Goal: Information Seeking & Learning: Learn about a topic

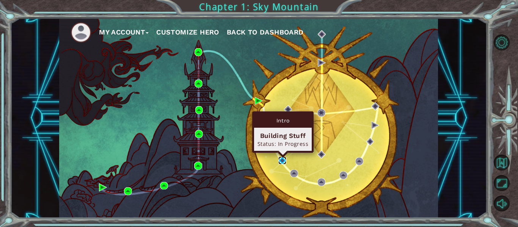
click at [284, 161] on img at bounding box center [282, 161] width 8 height 8
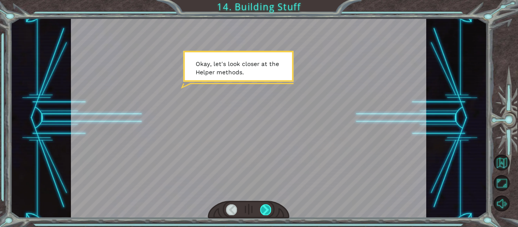
click at [266, 211] on div at bounding box center [265, 209] width 11 height 11
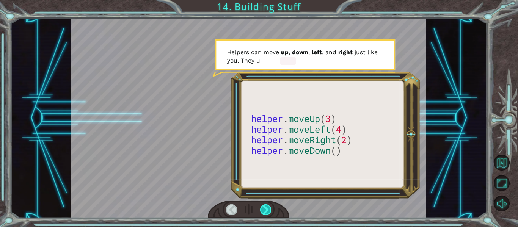
click at [266, 211] on div at bounding box center [265, 209] width 11 height 11
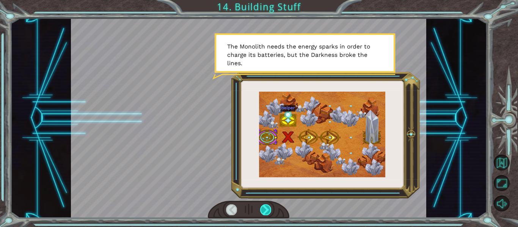
click at [266, 208] on div at bounding box center [265, 209] width 11 height 11
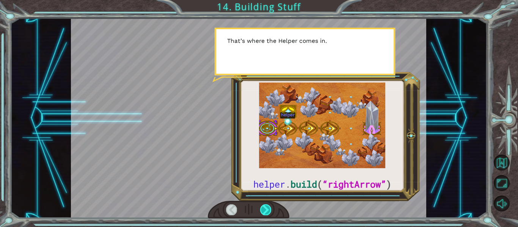
click at [266, 210] on div at bounding box center [265, 209] width 11 height 11
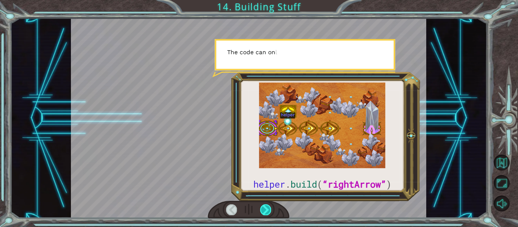
click at [265, 210] on div at bounding box center [265, 209] width 11 height 11
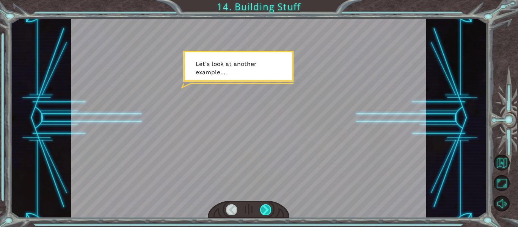
click at [265, 210] on div at bounding box center [265, 209] width 11 height 11
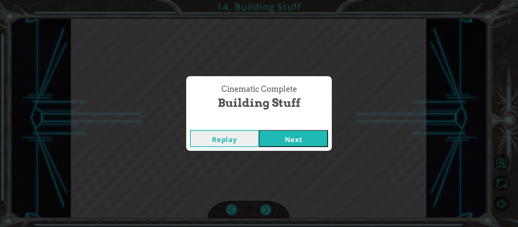
click at [300, 130] on button "Next" at bounding box center [293, 138] width 69 height 17
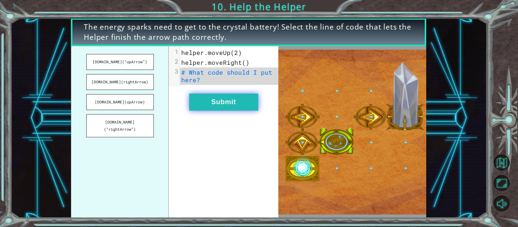
click at [231, 101] on button "Submit" at bounding box center [223, 102] width 69 height 17
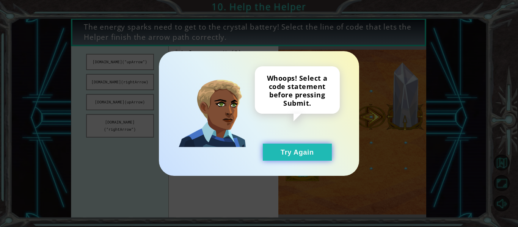
click at [283, 146] on button "Try Again" at bounding box center [297, 152] width 69 height 17
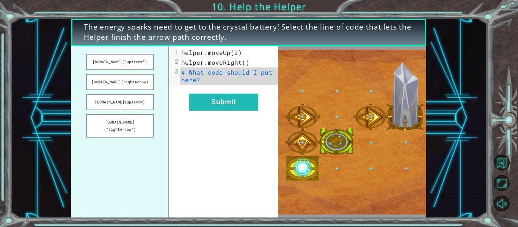
click at [490, 34] on div "The energy sparks need to get to the crystal battery! Select the line of code t…" at bounding box center [259, 113] width 518 height 227
click at [334, 16] on div "The energy sparks need to get to the crystal battery! Select the line of code t…" at bounding box center [259, 113] width 518 height 227
click at [496, 111] on div at bounding box center [506, 123] width 23 height 59
click at [478, 124] on div "The energy sparks need to get to the crystal battery! Select the line of code t…" at bounding box center [248, 118] width 476 height 200
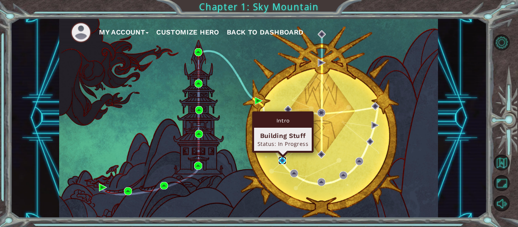
click at [284, 161] on img at bounding box center [282, 161] width 8 height 8
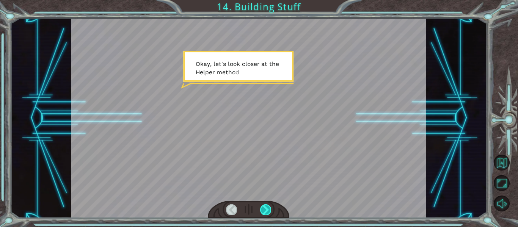
click at [269, 211] on div at bounding box center [265, 209] width 11 height 11
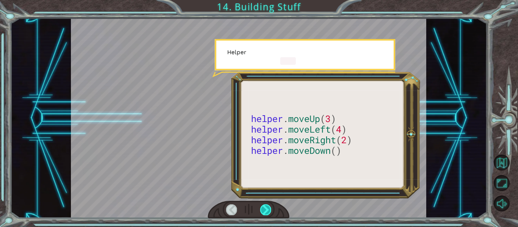
click at [269, 211] on div at bounding box center [265, 209] width 11 height 11
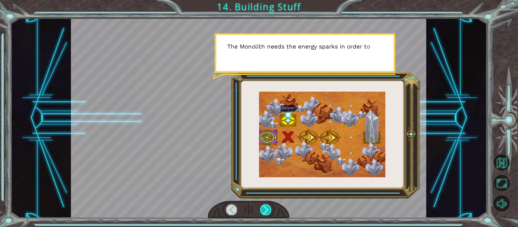
click at [269, 211] on div at bounding box center [265, 209] width 11 height 11
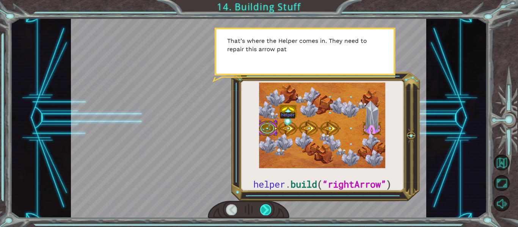
click at [269, 211] on div at bounding box center [265, 209] width 11 height 11
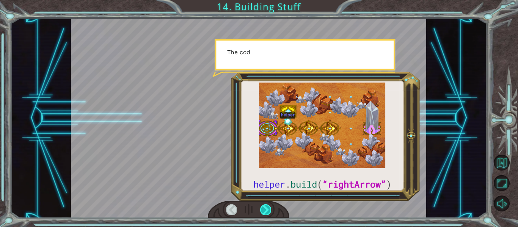
click at [269, 211] on div at bounding box center [265, 209] width 11 height 11
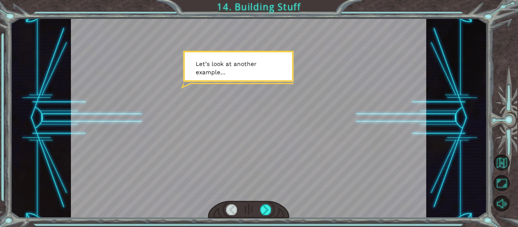
click at [271, 211] on div at bounding box center [249, 210] width 82 height 18
click at [266, 209] on div at bounding box center [265, 209] width 11 height 11
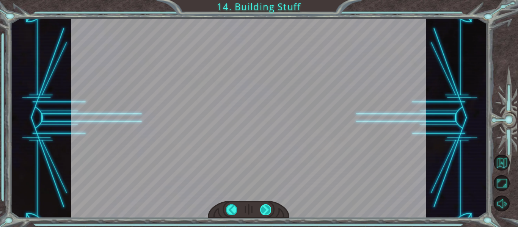
click at [266, 209] on div at bounding box center [265, 209] width 11 height 11
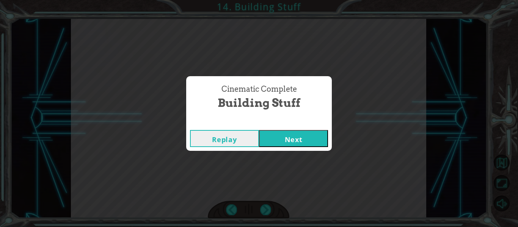
click at [284, 146] on button "Next" at bounding box center [293, 138] width 69 height 17
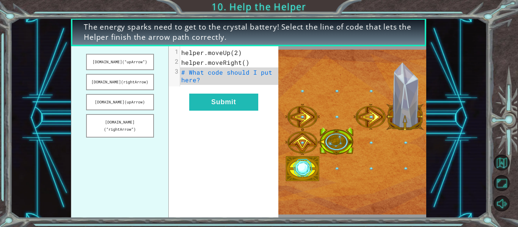
drag, startPoint x: 133, startPoint y: 61, endPoint x: 213, endPoint y: 78, distance: 81.4
click at [213, 78] on div "[DOMAIN_NAME](“upArrow”) [DOMAIN_NAME](rightArrow) [DOMAIN_NAME](upArrow) [DOMA…" at bounding box center [174, 132] width 207 height 172
click at [142, 60] on button "[DOMAIN_NAME](“upArrow”)" at bounding box center [120, 62] width 68 height 16
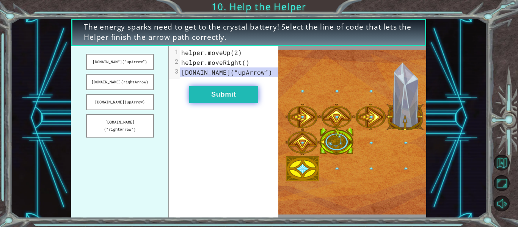
click at [225, 90] on button "Submit" at bounding box center [223, 94] width 69 height 17
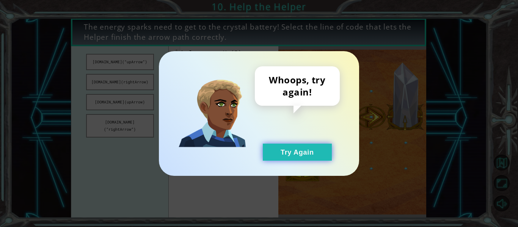
click at [301, 149] on button "Try Again" at bounding box center [297, 152] width 69 height 17
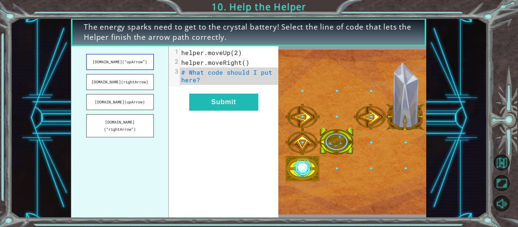
click at [134, 57] on button "[DOMAIN_NAME](“upArrow”)" at bounding box center [120, 62] width 68 height 16
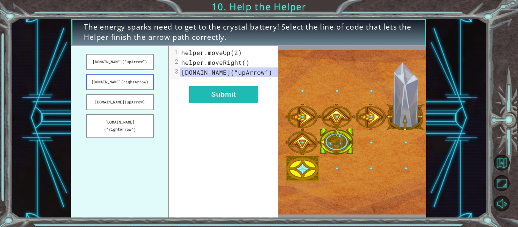
click at [133, 80] on button "[DOMAIN_NAME](rightArrow)" at bounding box center [120, 82] width 68 height 16
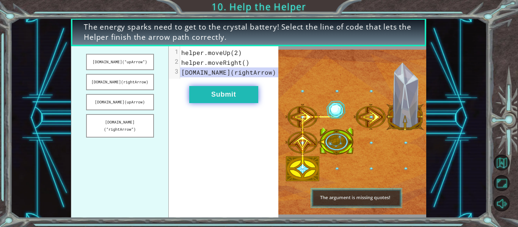
click at [243, 95] on button "Submit" at bounding box center [223, 94] width 69 height 17
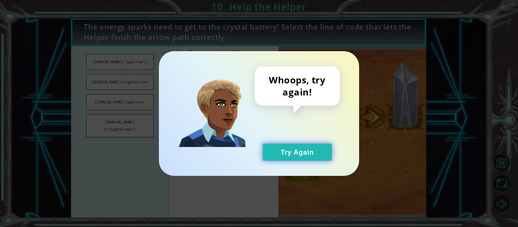
click at [310, 154] on button "Try Again" at bounding box center [297, 152] width 69 height 17
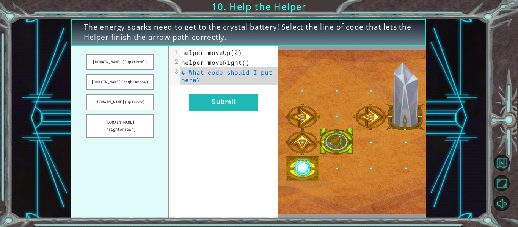
click at [304, 168] on img at bounding box center [352, 132] width 148 height 165
click at [142, 76] on button "[DOMAIN_NAME](rightArrow)" at bounding box center [120, 82] width 68 height 16
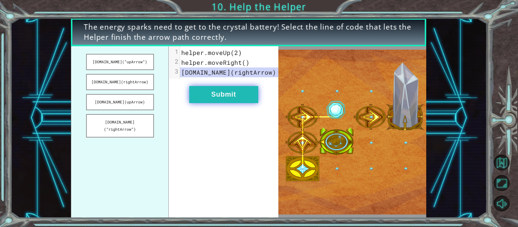
click at [220, 99] on button "Submit" at bounding box center [223, 94] width 69 height 17
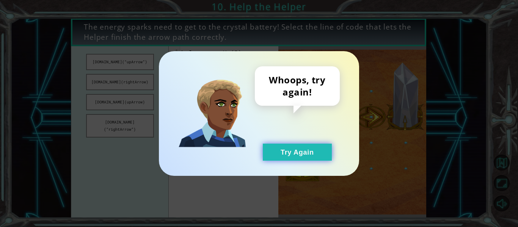
click at [284, 151] on button "Try Again" at bounding box center [297, 152] width 69 height 17
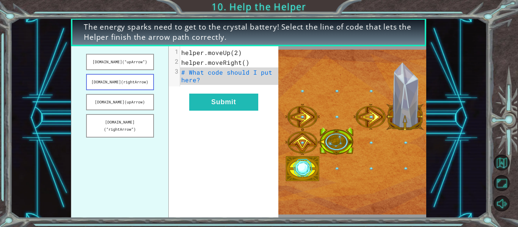
click at [136, 84] on button "[DOMAIN_NAME](rightArrow)" at bounding box center [120, 82] width 68 height 16
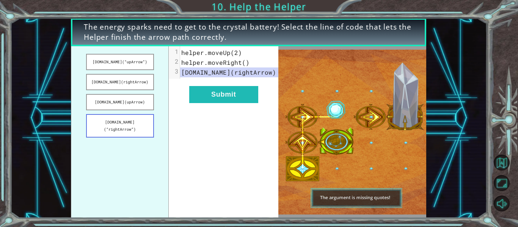
click at [138, 123] on button "[DOMAIN_NAME](“rightArrow”)" at bounding box center [120, 125] width 68 height 23
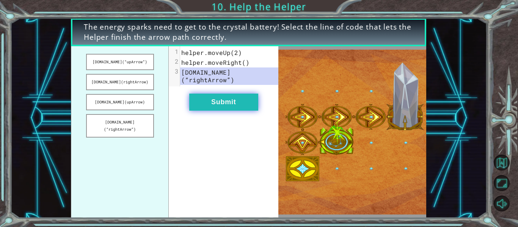
click at [236, 94] on button "Submit" at bounding box center [223, 102] width 69 height 17
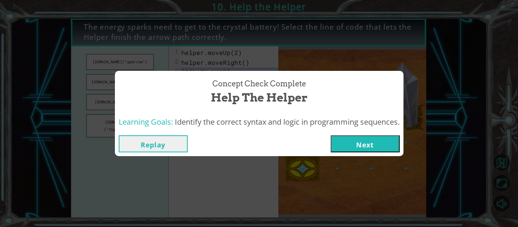
click at [361, 144] on button "Next" at bounding box center [364, 143] width 69 height 17
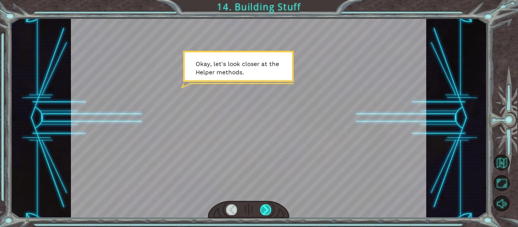
click at [266, 208] on div at bounding box center [265, 209] width 11 height 11
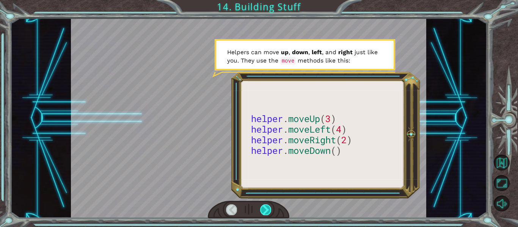
click at [270, 206] on div at bounding box center [265, 209] width 11 height 11
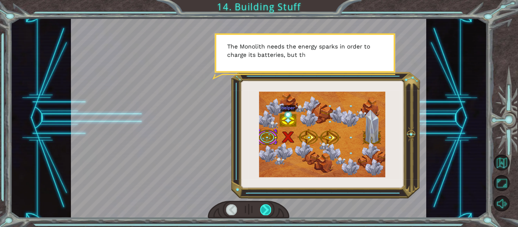
click at [265, 211] on div at bounding box center [265, 209] width 11 height 11
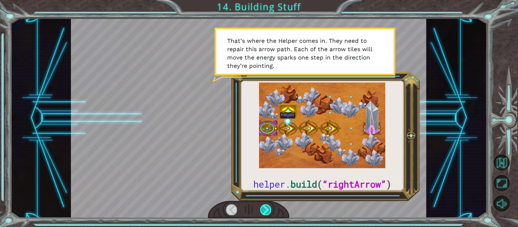
click at [262, 206] on div at bounding box center [265, 209] width 11 height 11
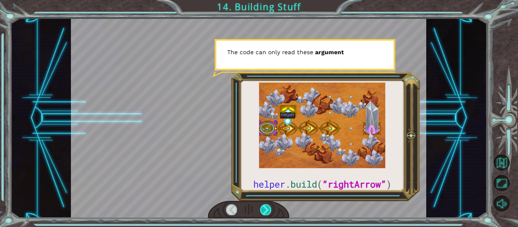
click at [261, 205] on div at bounding box center [265, 209] width 11 height 11
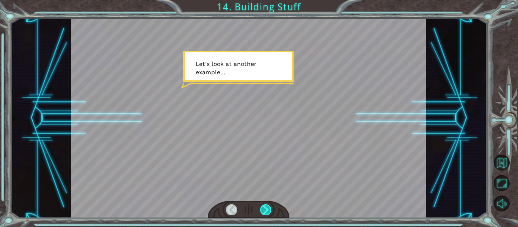
click at [263, 208] on div at bounding box center [265, 209] width 11 height 11
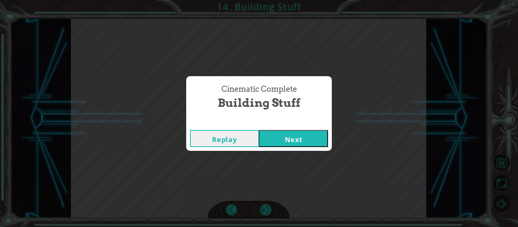
click at [264, 208] on div "Cinematic Complete Building Stuff Replay Next" at bounding box center [259, 113] width 518 height 227
click at [289, 135] on button "Next" at bounding box center [293, 138] width 69 height 17
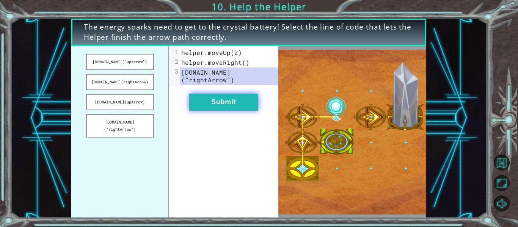
click at [238, 94] on button "Submit" at bounding box center [223, 102] width 69 height 17
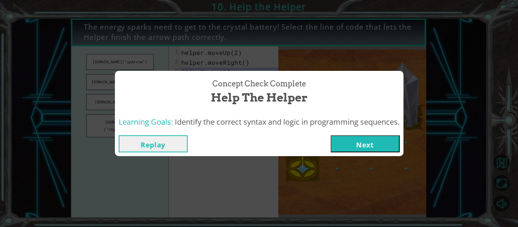
click at [369, 144] on button "Next" at bounding box center [364, 143] width 69 height 17
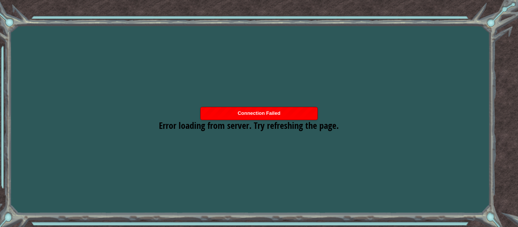
click at [500, 22] on div "Goals Error loading from server. Try refreshing the page. You'll need to join a…" at bounding box center [259, 113] width 518 height 227
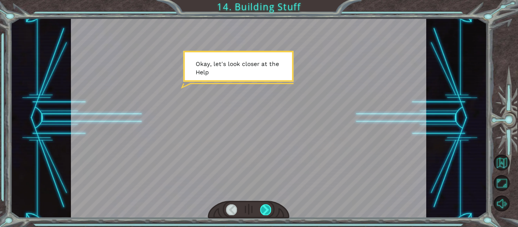
click at [269, 211] on div at bounding box center [265, 209] width 11 height 11
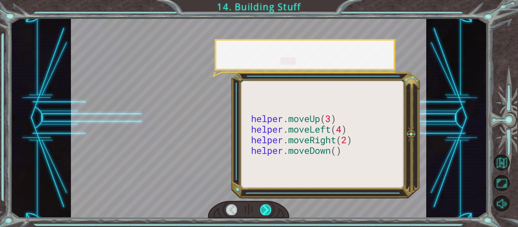
click at [267, 208] on div at bounding box center [265, 209] width 11 height 11
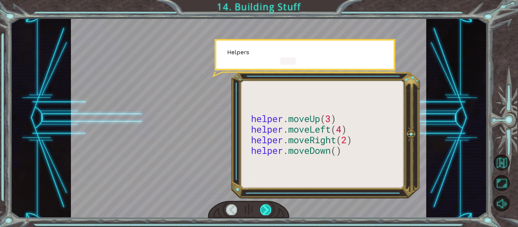
click at [270, 211] on div at bounding box center [265, 209] width 11 height 11
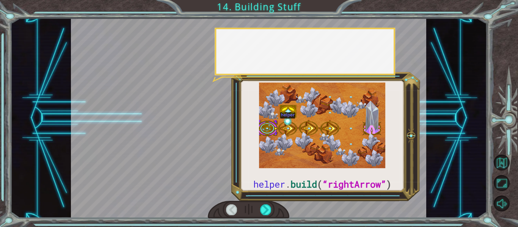
click at [278, 219] on div "helper . build ( “rightArrow” ) O k a y , l e t ' s l o o k c l o s e r a t t h…" at bounding box center [259, 113] width 518 height 227
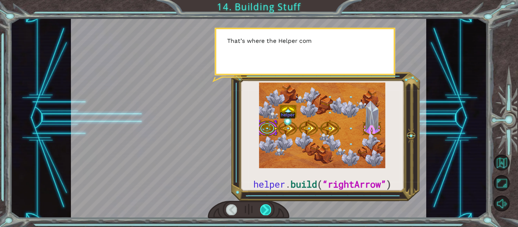
click at [269, 206] on div at bounding box center [265, 209] width 11 height 11
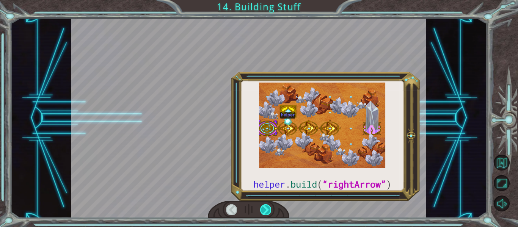
click at [266, 213] on div at bounding box center [265, 209] width 11 height 11
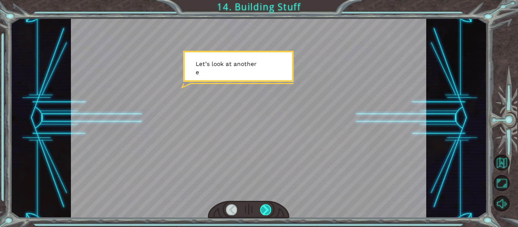
click at [268, 208] on div at bounding box center [265, 209] width 11 height 11
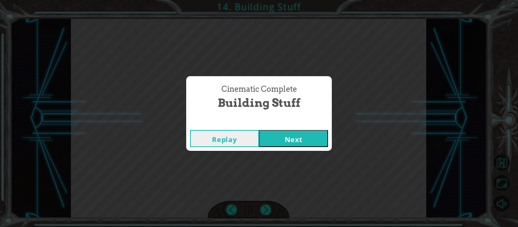
click at [298, 142] on button "Next" at bounding box center [293, 138] width 69 height 17
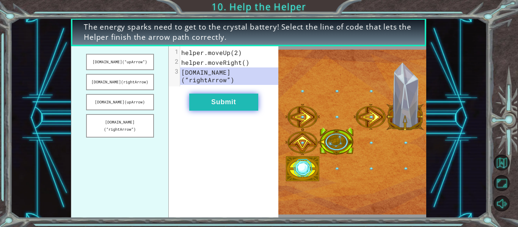
click at [217, 94] on button "Submit" at bounding box center [223, 102] width 69 height 17
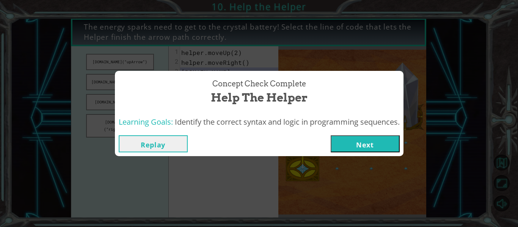
click at [365, 146] on button "Next" at bounding box center [364, 143] width 69 height 17
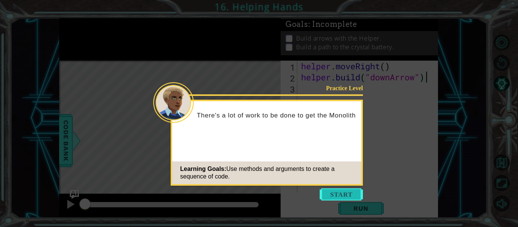
click at [341, 196] on button "Start" at bounding box center [340, 194] width 43 height 12
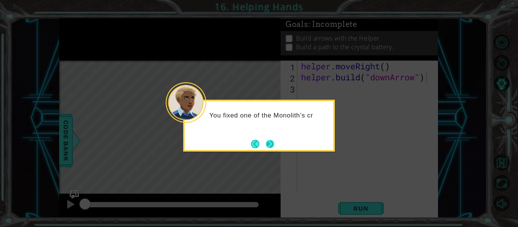
click at [267, 149] on button "Next" at bounding box center [270, 144] width 12 height 12
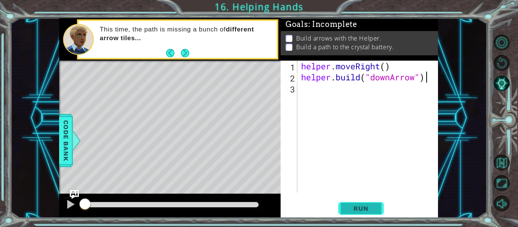
click at [365, 203] on button "Run" at bounding box center [360, 209] width 45 height 16
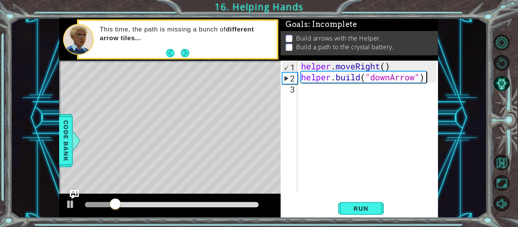
click at [301, 93] on div "helper . moveRight ( ) helper . build ( "downArrow" )" at bounding box center [369, 138] width 141 height 154
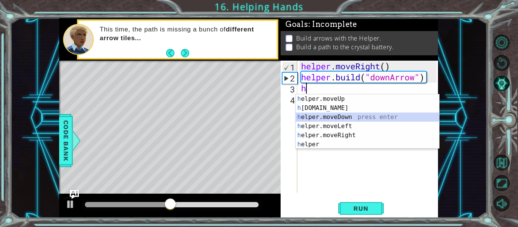
click at [336, 116] on div "h elper.moveUp press enter h [DOMAIN_NAME] press enter h elper.moveDown press e…" at bounding box center [367, 130] width 143 height 73
type textarea "helper.moveDown(1)"
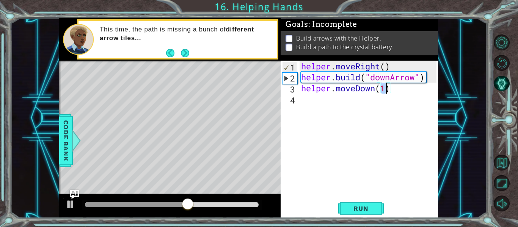
click at [318, 97] on div "helper . moveRight ( ) helper . build ( "downArrow" ) helper . moveDown ( 1 )" at bounding box center [369, 138] width 141 height 154
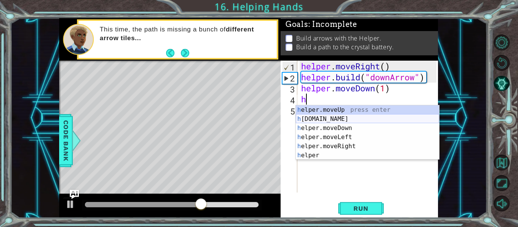
click at [349, 117] on div "h elper.moveUp press enter h [DOMAIN_NAME] press enter h elper.moveDown press e…" at bounding box center [367, 141] width 143 height 73
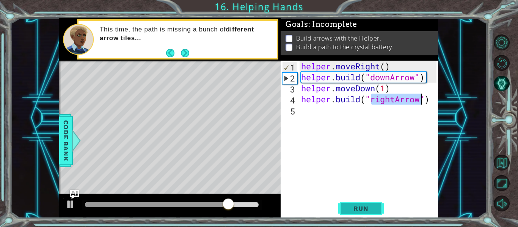
type textarea "[DOMAIN_NAME]("rightArrow")"
click at [369, 207] on span "Run" at bounding box center [361, 209] width 30 height 8
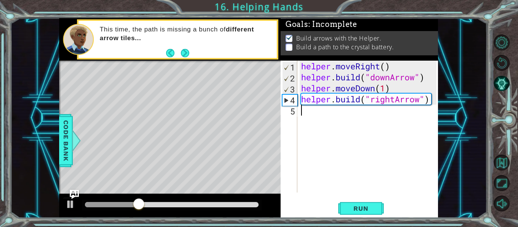
click at [303, 116] on div "helper . moveRight ( ) helper . build ( "downArrow" ) helper . moveDown ( 1 ) h…" at bounding box center [369, 138] width 141 height 154
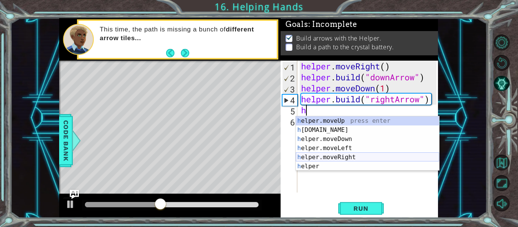
click at [336, 156] on div "h elper.moveUp press enter h [DOMAIN_NAME] press enter h elper.moveDown press e…" at bounding box center [367, 152] width 143 height 73
type textarea "helper.moveRight(1)"
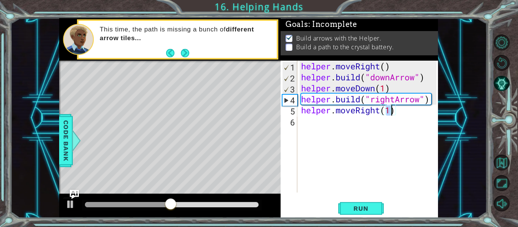
click at [311, 120] on div "helper . moveRight ( ) helper . build ( "downArrow" ) helper . moveDown ( 1 ) h…" at bounding box center [369, 138] width 141 height 154
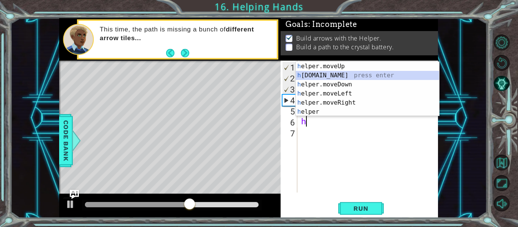
click at [345, 73] on div "h elper.moveUp press enter h [DOMAIN_NAME] press enter h elper.moveDown press e…" at bounding box center [367, 98] width 143 height 73
type textarea "[DOMAIN_NAME]("rightArrow")"
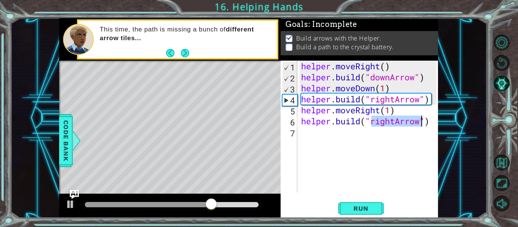
click at [341, 134] on div "helper . moveRight ( ) helper . build ( "downArrow" ) helper . moveDown ( 1 ) h…" at bounding box center [369, 138] width 141 height 154
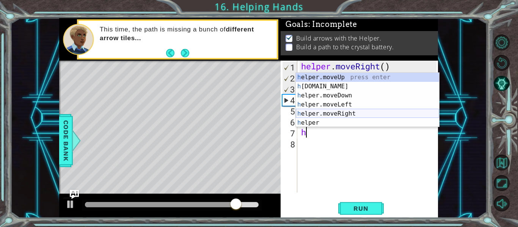
click at [360, 116] on div "h elper.moveUp press enter h [DOMAIN_NAME] press enter h elper.moveDown press e…" at bounding box center [367, 109] width 143 height 73
type textarea "helper.moveRight(1)"
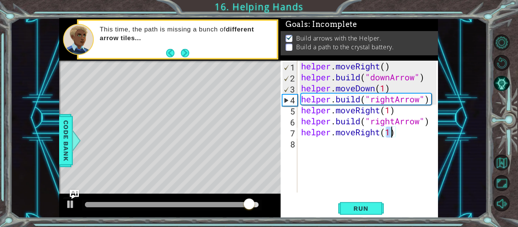
click at [341, 146] on div "helper . moveRight ( ) helper . build ( "downArrow" ) helper . moveDown ( 1 ) h…" at bounding box center [369, 138] width 141 height 154
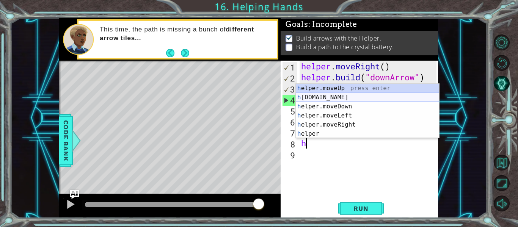
click at [338, 98] on div "h elper.moveUp press enter h [DOMAIN_NAME] press enter h elper.moveDown press e…" at bounding box center [367, 120] width 143 height 73
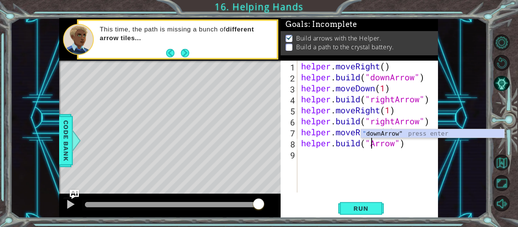
scroll to position [0, 4]
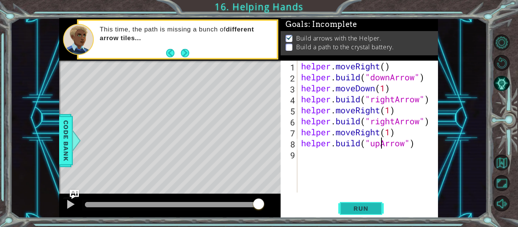
type textarea "[DOMAIN_NAME]("upArrow")"
click at [371, 207] on span "Run" at bounding box center [361, 209] width 30 height 8
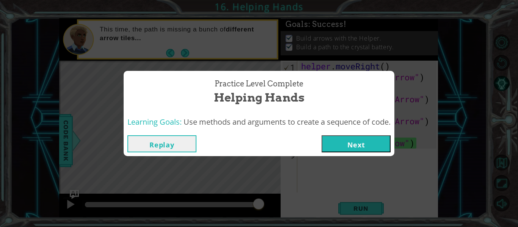
click at [354, 147] on button "Next" at bounding box center [355, 143] width 69 height 17
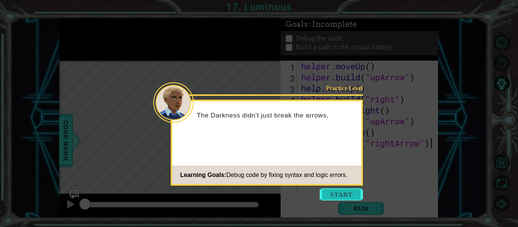
click at [337, 194] on button "Start" at bounding box center [340, 194] width 43 height 12
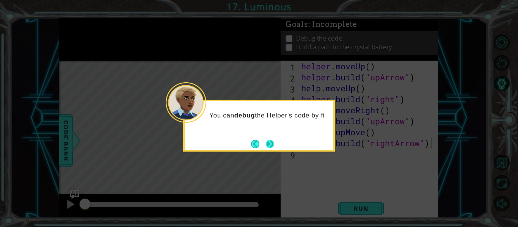
click at [272, 142] on button "Next" at bounding box center [269, 143] width 9 height 9
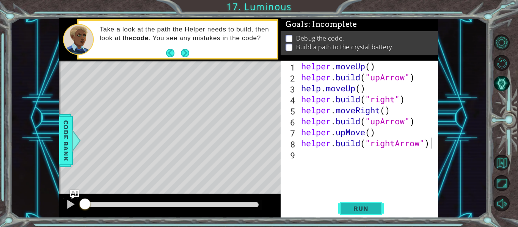
click at [360, 204] on button "Run" at bounding box center [360, 209] width 45 height 16
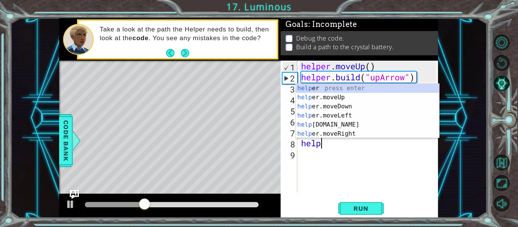
type textarea "h"
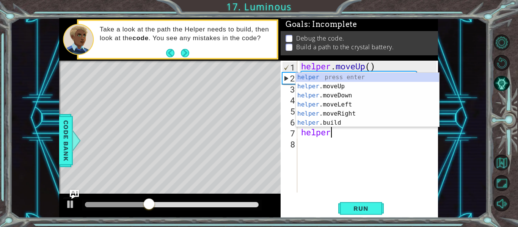
type textarea "h"
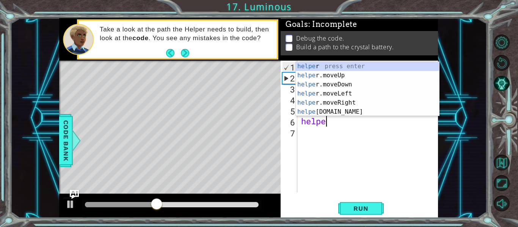
type textarea "h"
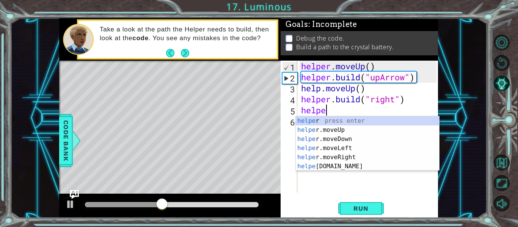
type textarea "h"
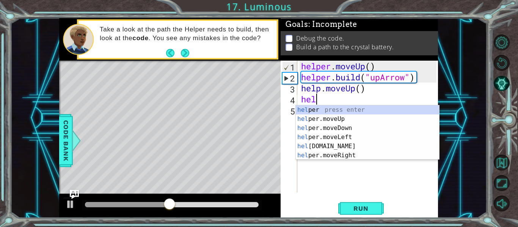
type textarea "h"
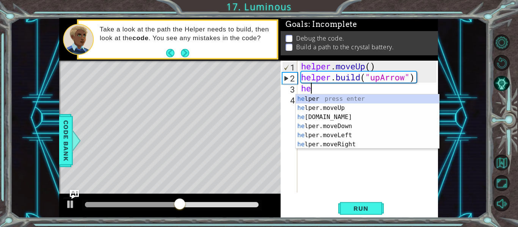
type textarea "h"
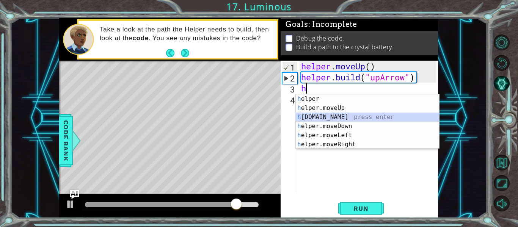
click at [338, 118] on div "h elper press enter h elper.moveUp press enter h [DOMAIN_NAME] press enter h el…" at bounding box center [367, 130] width 143 height 73
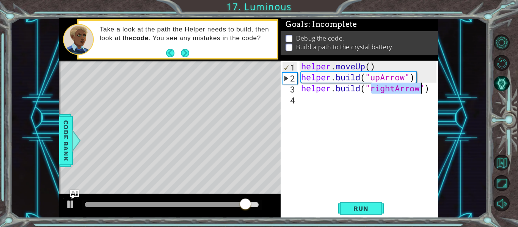
click at [393, 87] on div "helper . moveUp ( ) helper . build ( "upArrow" ) helper . build ( "rightArrow" )" at bounding box center [367, 127] width 137 height 132
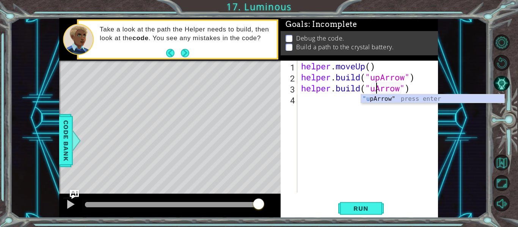
scroll to position [0, 4]
type textarea "[DOMAIN_NAME]("upArrow")"
click at [416, 78] on div "helper . moveUp ( ) helper . build ( "upArrow" ) helper . build ( "upArrow" )" at bounding box center [369, 138] width 141 height 154
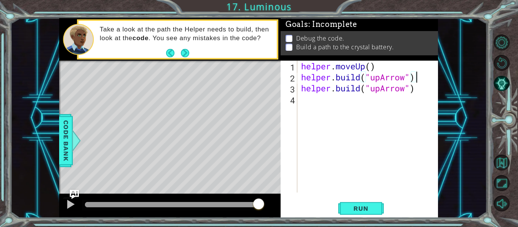
scroll to position [0, 0]
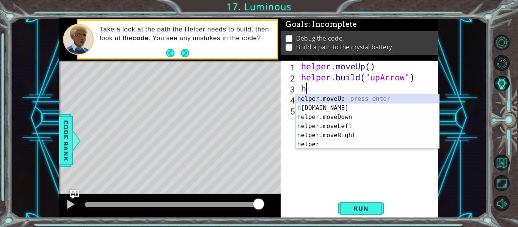
click at [341, 96] on div "h elper.moveUp press enter h [DOMAIN_NAME] press enter h elper.moveDown press e…" at bounding box center [367, 130] width 143 height 73
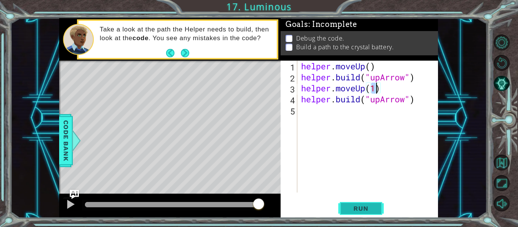
click at [352, 208] on span "Run" at bounding box center [361, 209] width 30 height 8
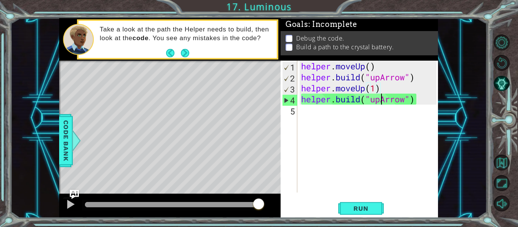
click at [383, 99] on div "helper . moveUp ( ) helper . build ( "upArrow" ) helper . moveUp ( 1 ) helper .…" at bounding box center [369, 138] width 141 height 154
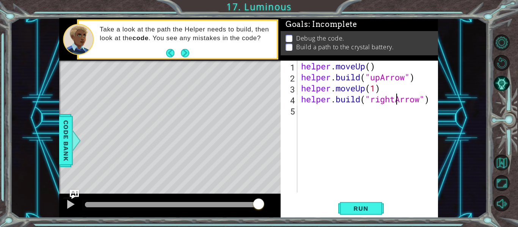
scroll to position [0, 5]
type textarea "[DOMAIN_NAME]("rightArrow")"
click at [361, 209] on span "Run" at bounding box center [361, 209] width 30 height 8
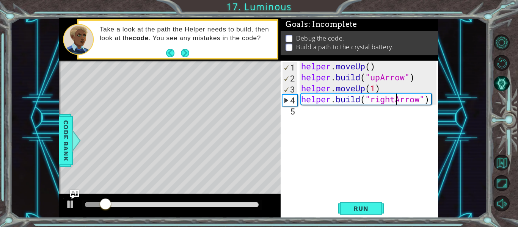
click at [325, 113] on div "helper . moveUp ( ) helper . build ( "upArrow" ) helper . moveUp ( 1 ) helper .…" at bounding box center [369, 138] width 141 height 154
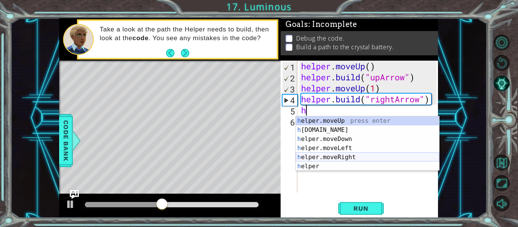
click at [358, 156] on div "h elper.moveUp press enter h [DOMAIN_NAME] press enter h elper.moveDown press e…" at bounding box center [367, 152] width 143 height 73
type textarea "helper.moveRight(1)"
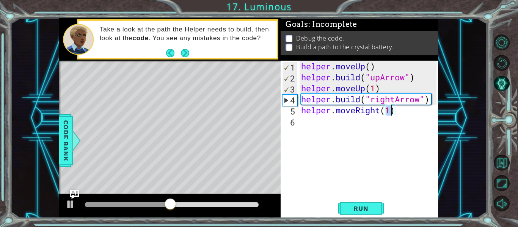
click at [371, 121] on div "helper . moveUp ( ) helper . build ( "upArrow" ) helper . moveUp ( 1 ) helper .…" at bounding box center [369, 138] width 141 height 154
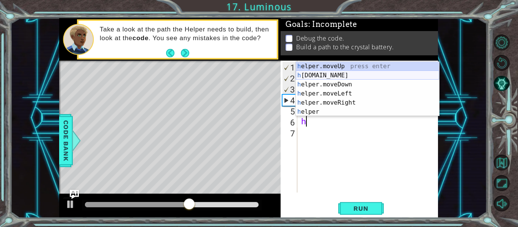
click at [344, 73] on div "h elper.moveUp press enter h [DOMAIN_NAME] press enter h elper.moveDown press e…" at bounding box center [367, 98] width 143 height 73
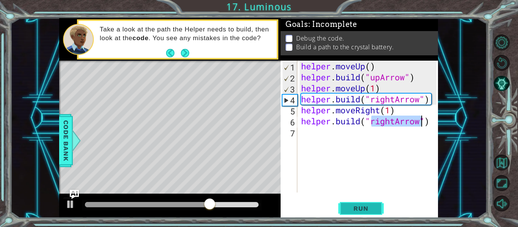
type textarea "[DOMAIN_NAME]("rightArrow")"
click at [362, 204] on button "Run" at bounding box center [360, 209] width 45 height 16
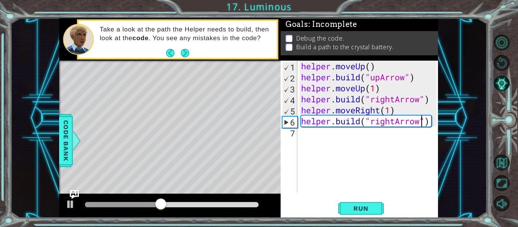
click at [319, 133] on div "helper . moveUp ( ) helper . build ( "upArrow" ) helper . moveUp ( 1 ) helper .…" at bounding box center [369, 138] width 141 height 154
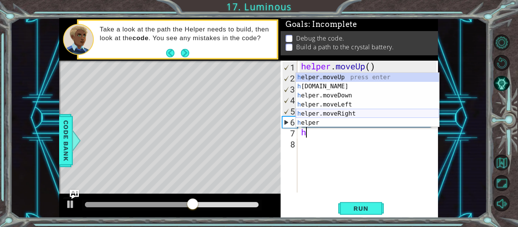
click at [350, 111] on div "h elper.moveUp press enter h [DOMAIN_NAME] press enter h elper.moveDown press e…" at bounding box center [367, 109] width 143 height 73
type textarea "helper.moveRight(1)"
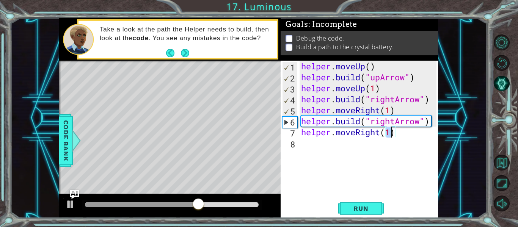
click at [349, 144] on div "helper . moveUp ( ) helper . build ( "upArrow" ) helper . moveUp ( 1 ) helper .…" at bounding box center [369, 138] width 141 height 154
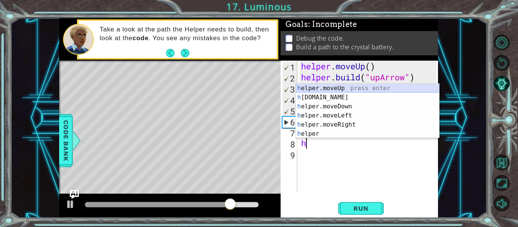
click at [333, 90] on div "h elper.moveUp press enter h [DOMAIN_NAME] press enter h elper.moveDown press e…" at bounding box center [367, 120] width 143 height 73
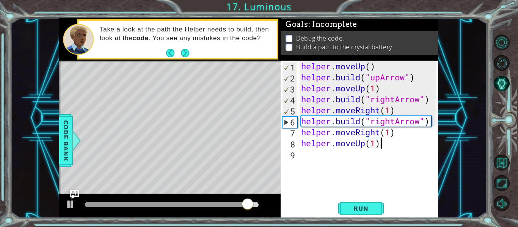
click at [379, 145] on div "helper . moveUp ( ) helper . build ( "upArrow" ) helper . moveUp ( 1 ) helper .…" at bounding box center [369, 138] width 141 height 154
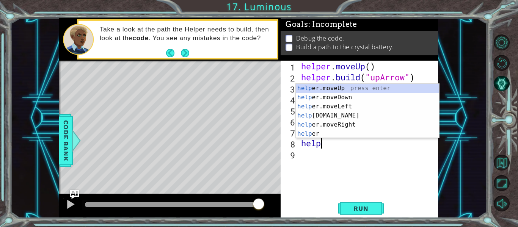
type textarea "h"
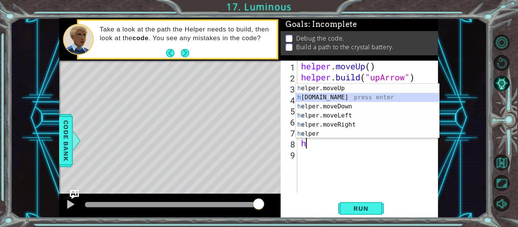
click at [366, 97] on div "h elper.moveUp press enter h [DOMAIN_NAME] press enter h elper.moveDown press e…" at bounding box center [367, 120] width 143 height 73
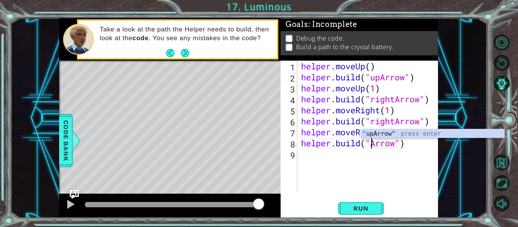
scroll to position [0, 4]
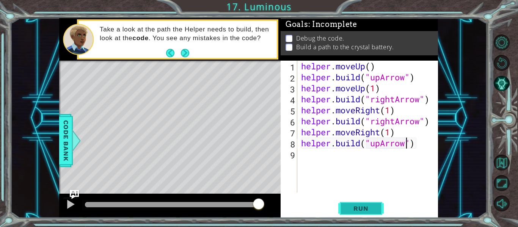
type textarea "[DOMAIN_NAME]("upArrow")"
click at [376, 208] on button "Run" at bounding box center [360, 209] width 45 height 16
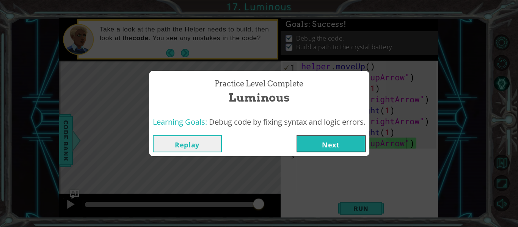
click at [318, 138] on button "Next" at bounding box center [330, 143] width 69 height 17
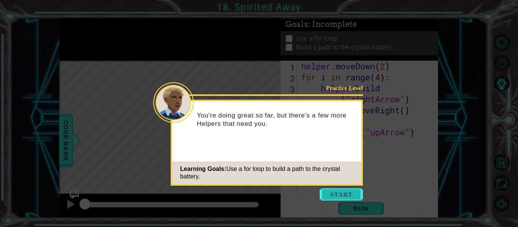
click at [347, 191] on button "Start" at bounding box center [340, 194] width 43 height 12
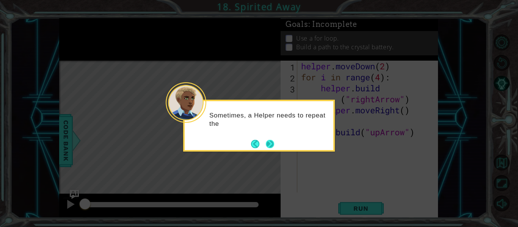
click at [271, 148] on button "Next" at bounding box center [270, 143] width 9 height 9
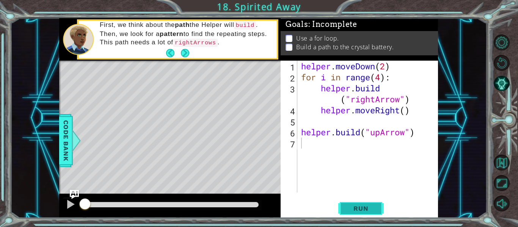
click at [370, 208] on span "Run" at bounding box center [361, 209] width 30 height 8
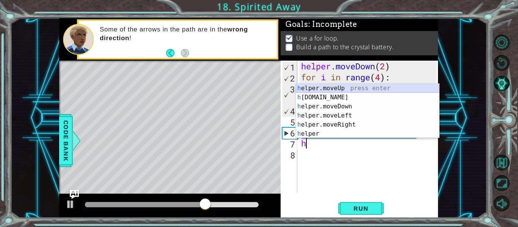
click at [339, 85] on div "h elper.moveUp press enter h [DOMAIN_NAME] press enter h elper.moveDown press e…" at bounding box center [367, 120] width 143 height 73
type textarea "helper.moveUp(1)"
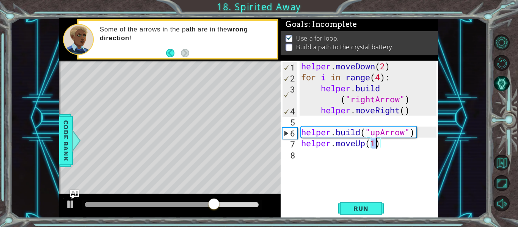
click at [351, 161] on div "helper . moveDown ( 2 ) for i in range ( 4 ) : helper . build ( "rightArrow" ) …" at bounding box center [369, 138] width 141 height 154
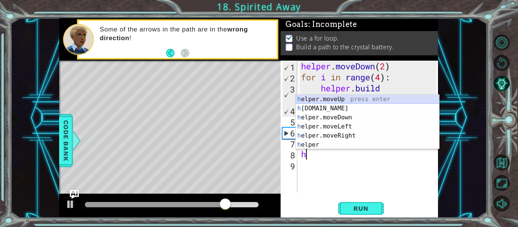
click at [344, 106] on div "h elper.moveUp press enter h [DOMAIN_NAME] press enter h elper.moveDown press e…" at bounding box center [367, 131] width 143 height 73
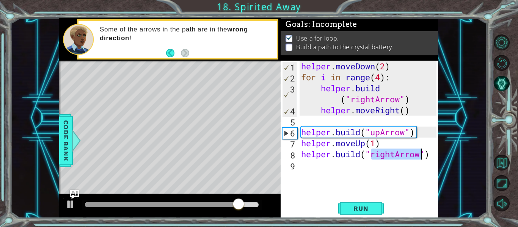
click at [396, 158] on div "helper . moveDown ( 2 ) for i in range ( 4 ) : helper . build ( "rightArrow" ) …" at bounding box center [367, 127] width 137 height 132
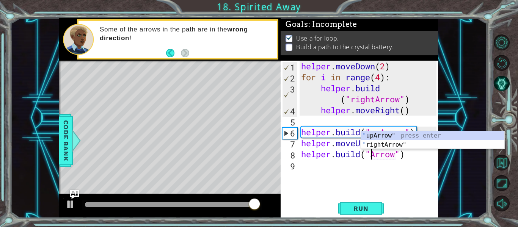
scroll to position [0, 4]
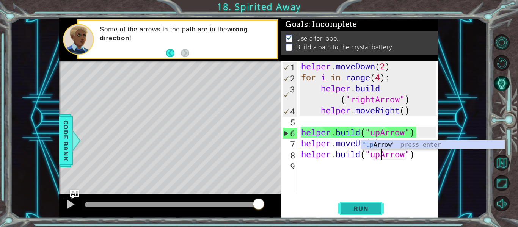
type textarea "[DOMAIN_NAME]("upArrow")"
click at [353, 208] on span "Run" at bounding box center [361, 209] width 30 height 8
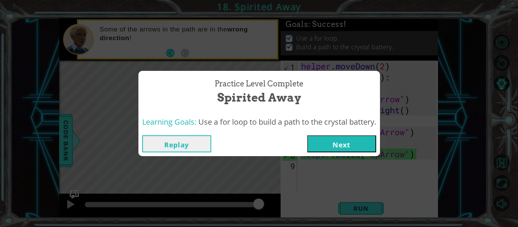
click at [349, 142] on button "Next" at bounding box center [341, 143] width 69 height 17
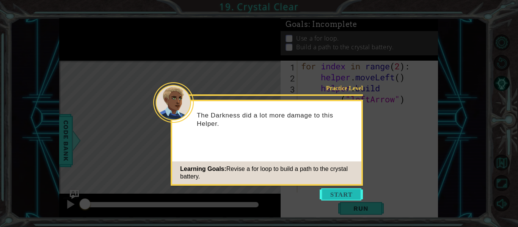
click at [351, 192] on button "Start" at bounding box center [340, 194] width 43 height 12
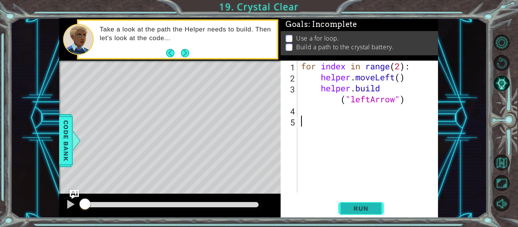
click at [367, 210] on span "Run" at bounding box center [361, 209] width 30 height 8
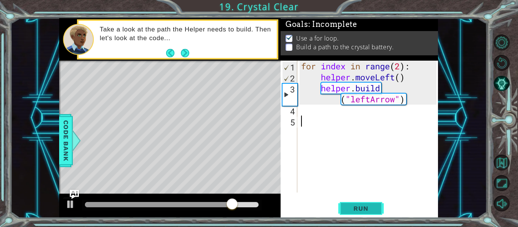
click at [363, 213] on button "Run" at bounding box center [360, 209] width 45 height 16
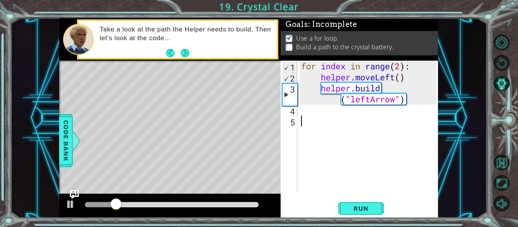
click at [401, 66] on div "for index in range ( 2 ) : helper . moveLeft ( ) helper . build ( "leftArrow" )" at bounding box center [369, 138] width 141 height 154
type textarea "for index in range(4):"
click at [365, 210] on span "Run" at bounding box center [361, 209] width 30 height 8
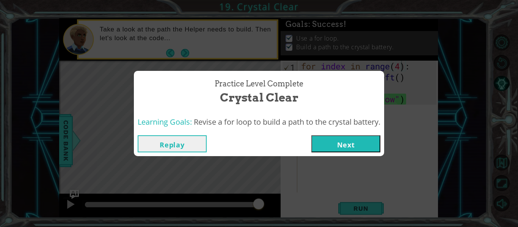
click at [358, 139] on button "Next" at bounding box center [345, 143] width 69 height 17
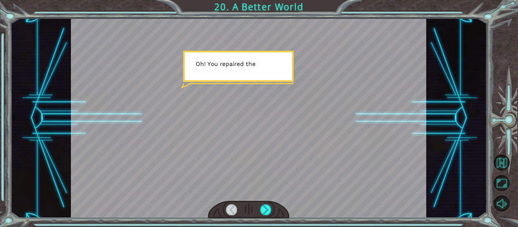
click at [497, 51] on div at bounding box center [506, 123] width 23 height 182
click at [264, 210] on div at bounding box center [265, 209] width 11 height 11
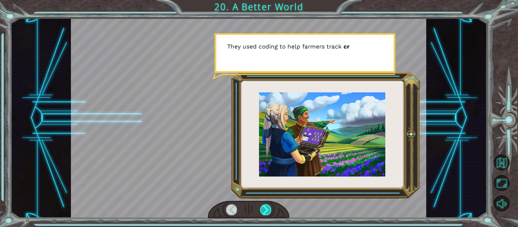
click at [264, 210] on div at bounding box center [265, 209] width 11 height 11
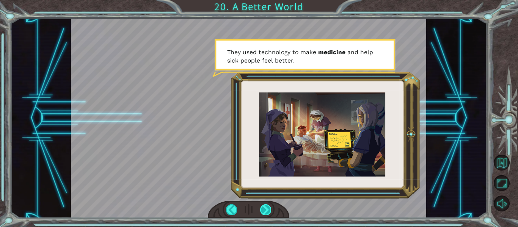
click at [268, 211] on div at bounding box center [265, 209] width 11 height 11
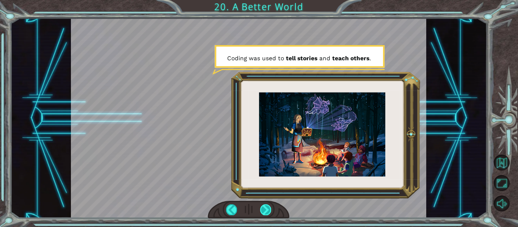
click at [269, 213] on div at bounding box center [265, 209] width 11 height 11
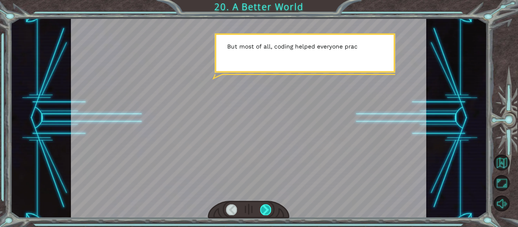
click at [269, 213] on div at bounding box center [265, 209] width 11 height 11
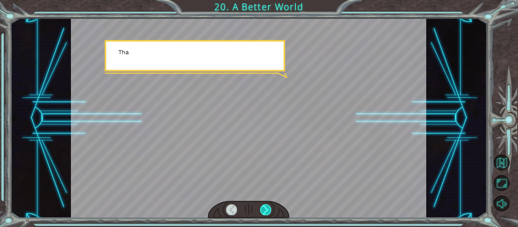
click at [269, 213] on div at bounding box center [265, 209] width 11 height 11
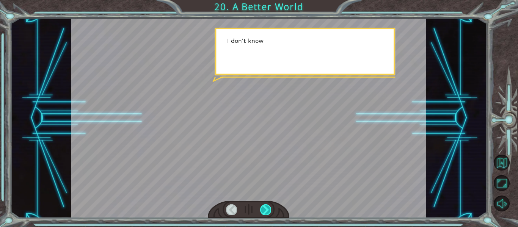
click at [270, 212] on div at bounding box center [265, 209] width 11 height 11
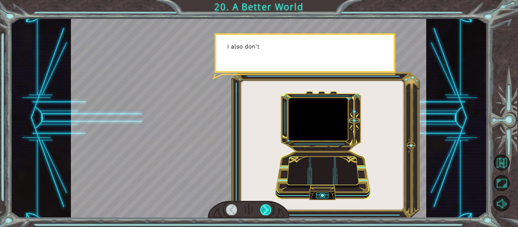
click at [269, 213] on div at bounding box center [265, 209] width 11 height 11
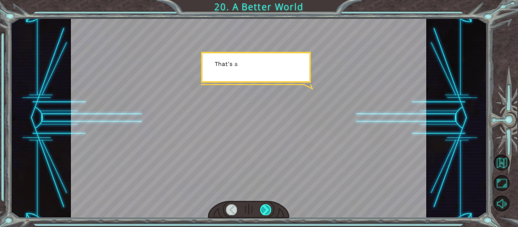
click at [269, 213] on div at bounding box center [265, 209] width 11 height 11
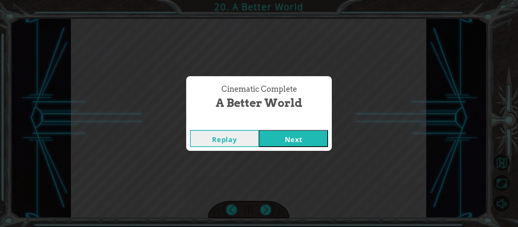
click at [284, 141] on button "Next" at bounding box center [293, 138] width 69 height 17
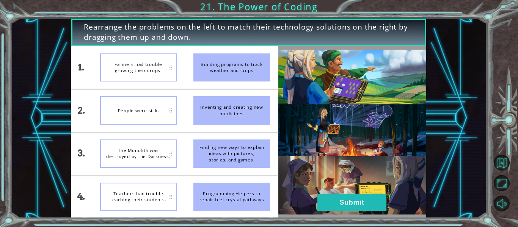
click at [499, 66] on div at bounding box center [506, 123] width 23 height 182
click at [350, 206] on button "Submit" at bounding box center [351, 202] width 69 height 17
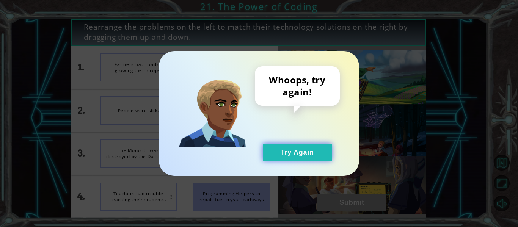
click at [286, 146] on button "Try Again" at bounding box center [297, 152] width 69 height 17
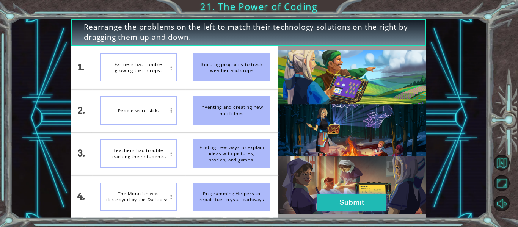
click at [363, 202] on button "Submit" at bounding box center [351, 202] width 69 height 17
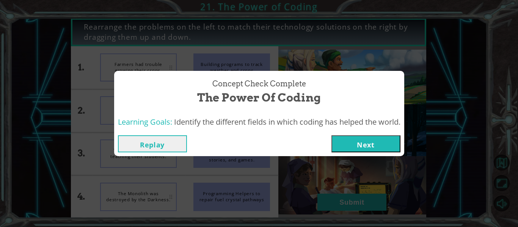
click at [368, 149] on button "Next" at bounding box center [365, 143] width 69 height 17
